Goal: Complete application form

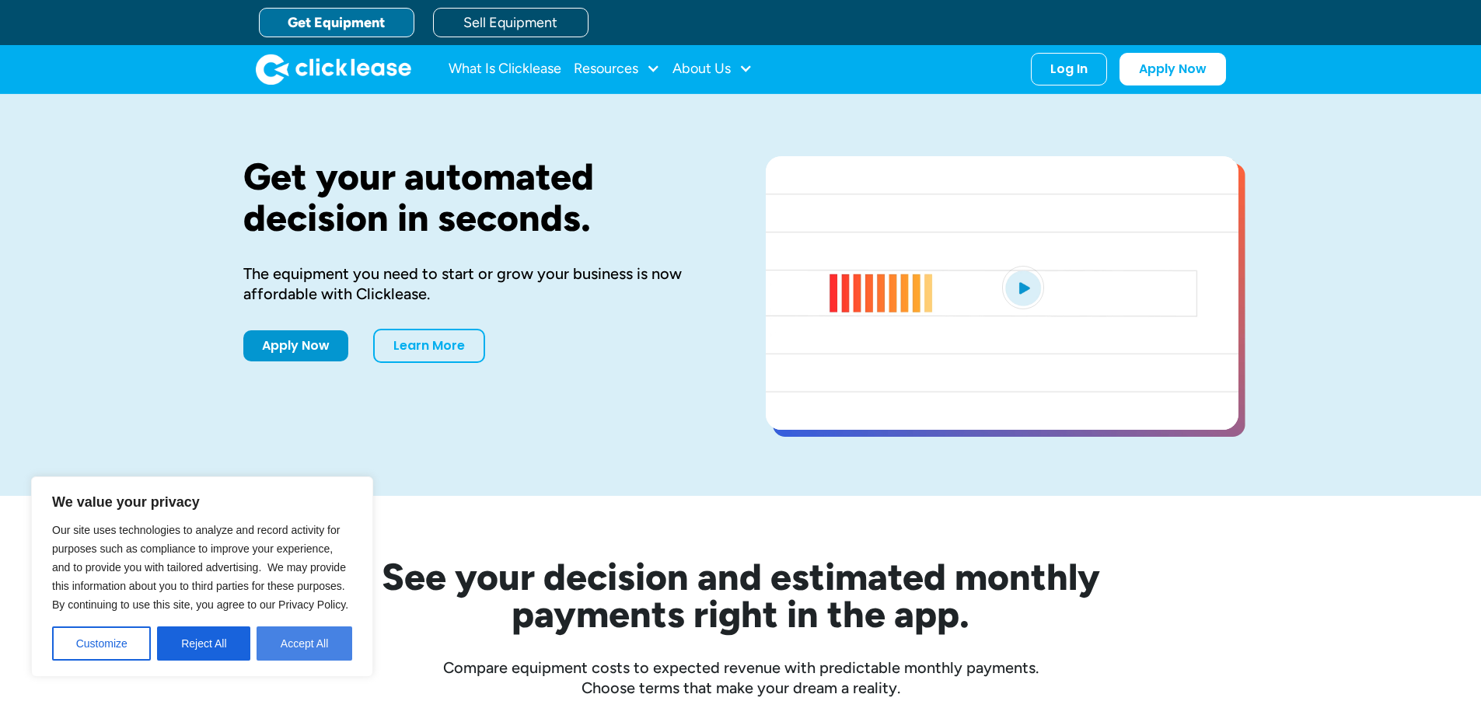
click at [313, 634] on button "Accept All" at bounding box center [305, 644] width 96 height 34
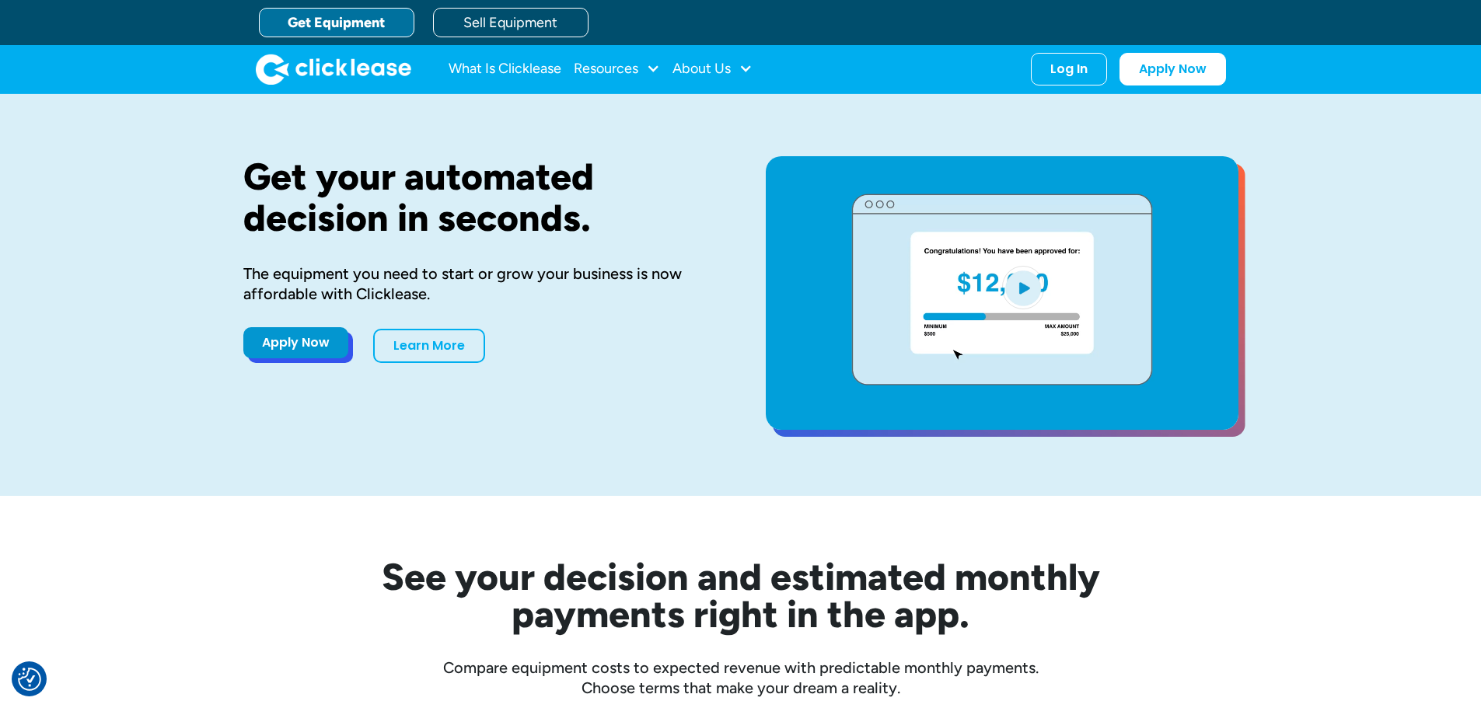
click at [316, 355] on link "Apply Now" at bounding box center [295, 342] width 105 height 31
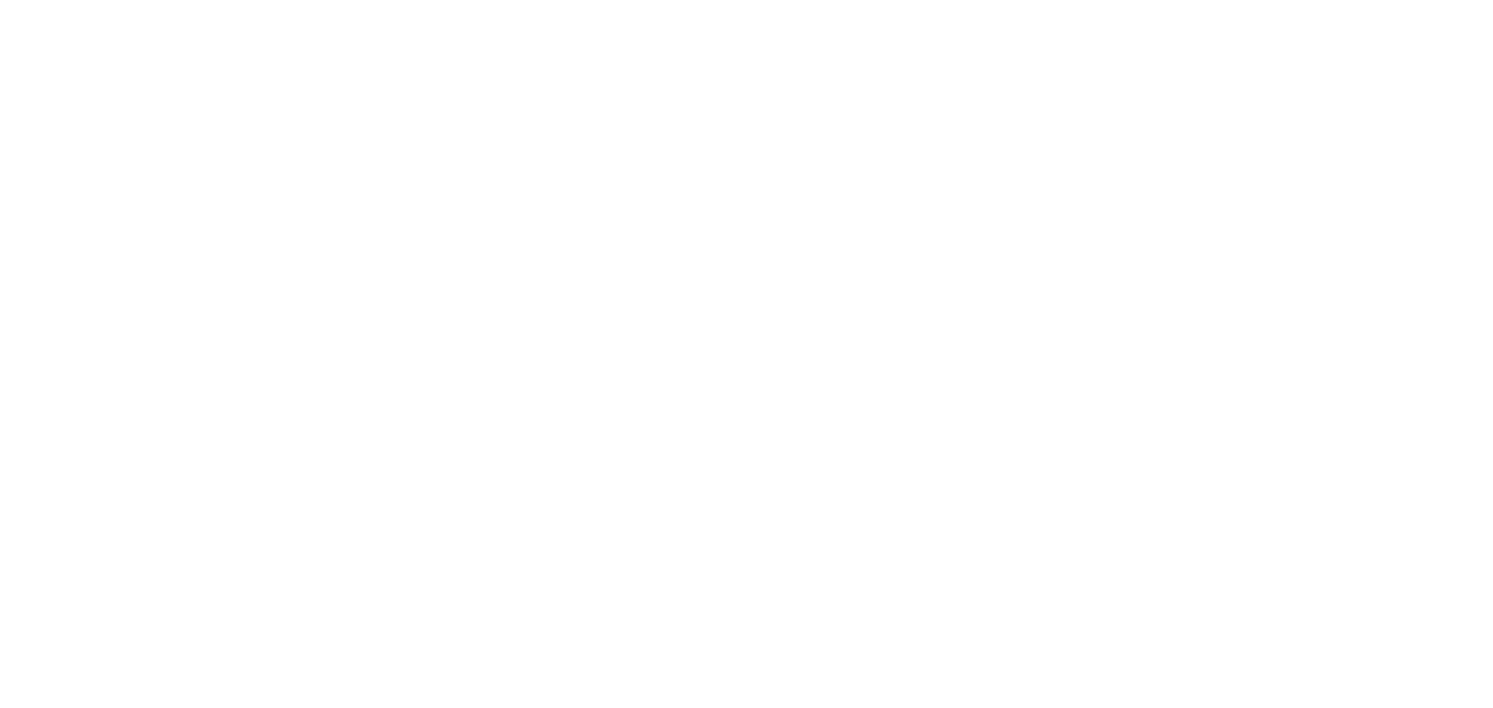
click at [0, 0] on html at bounding box center [746, 0] width 1493 height 0
